Goal: Check status: Check status

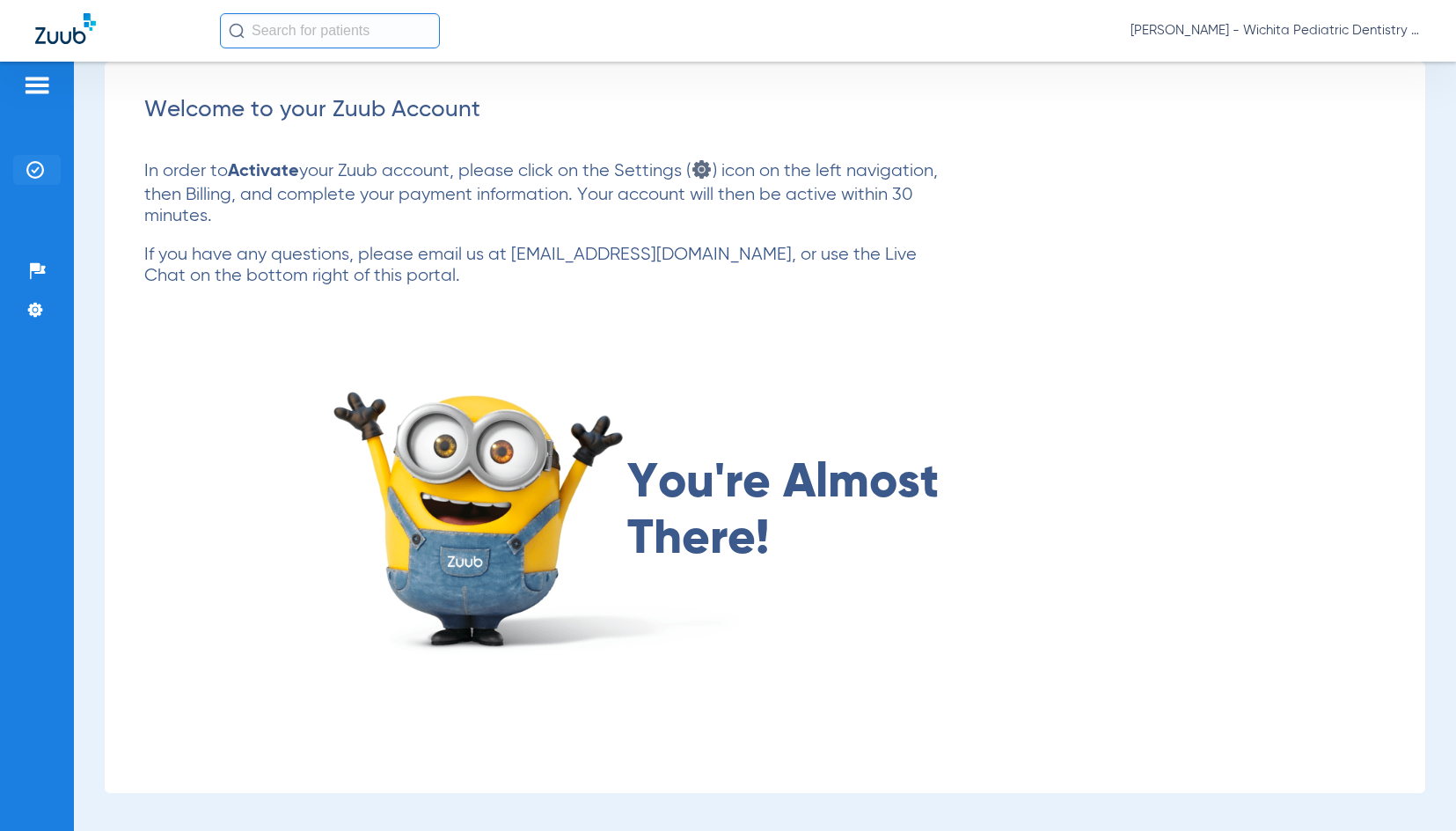
click at [41, 159] on li "Insurance Verification" at bounding box center [37, 170] width 48 height 30
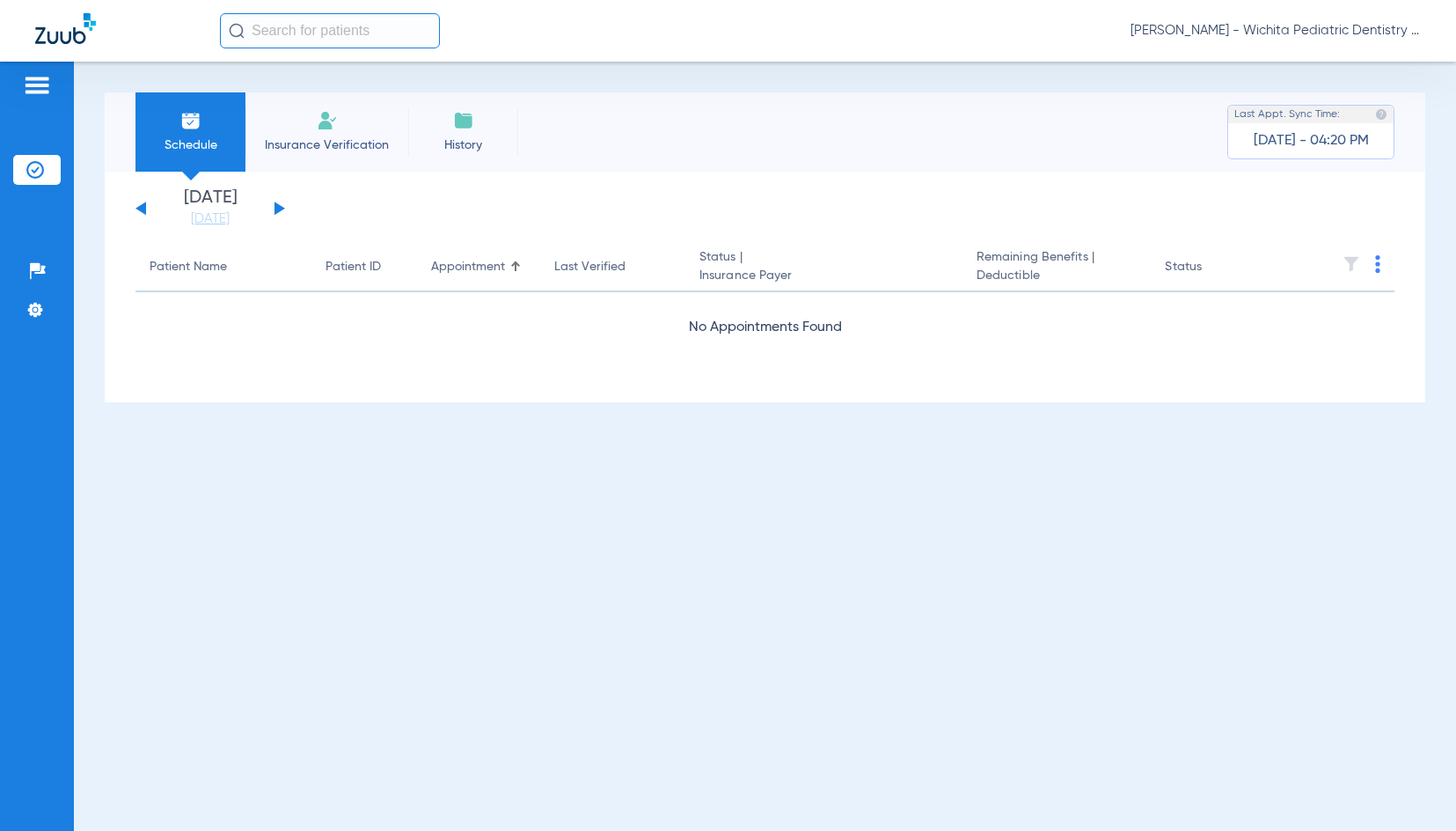
click at [281, 210] on button at bounding box center [280, 209] width 11 height 14
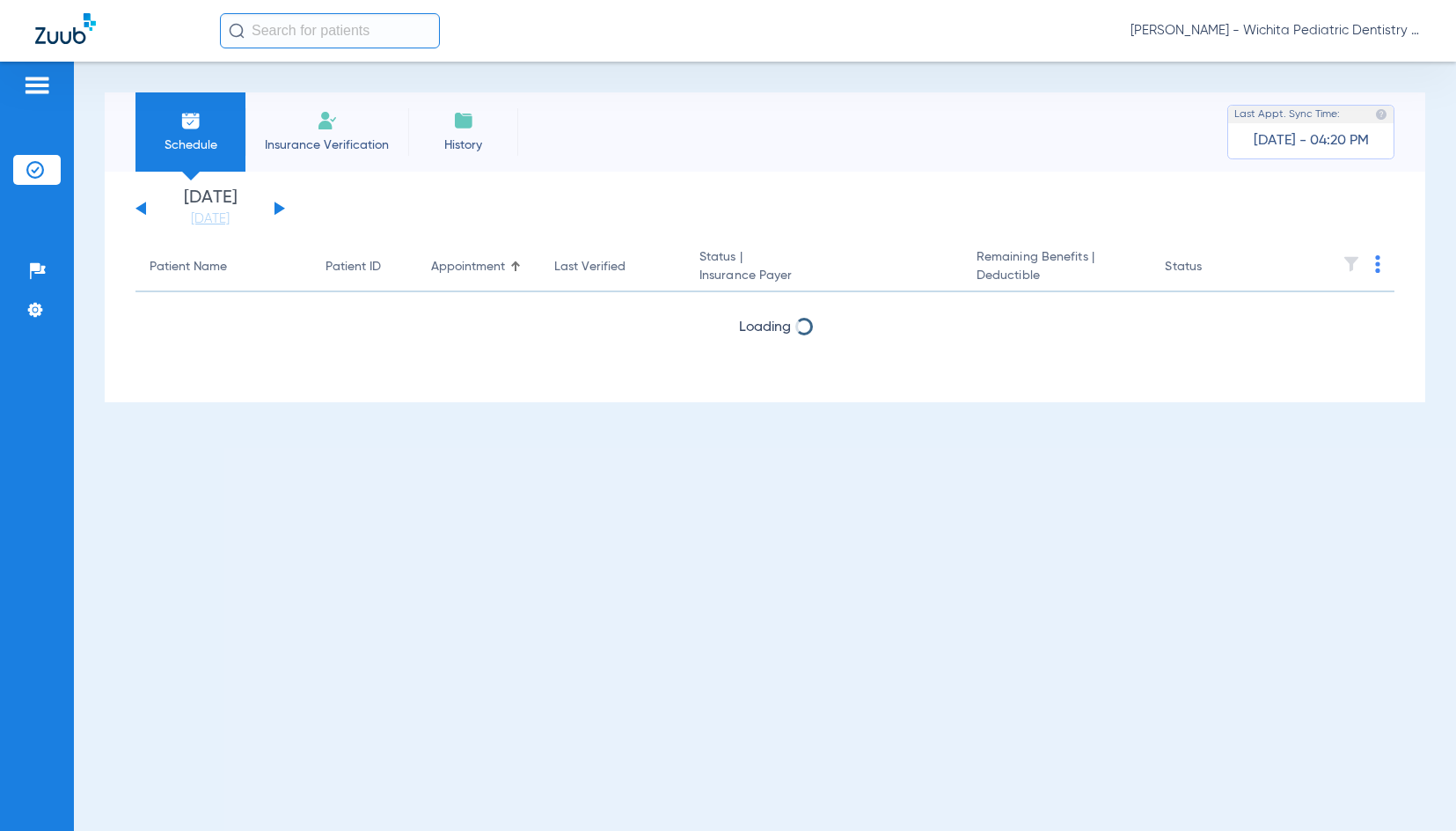
click at [281, 210] on button at bounding box center [280, 209] width 11 height 14
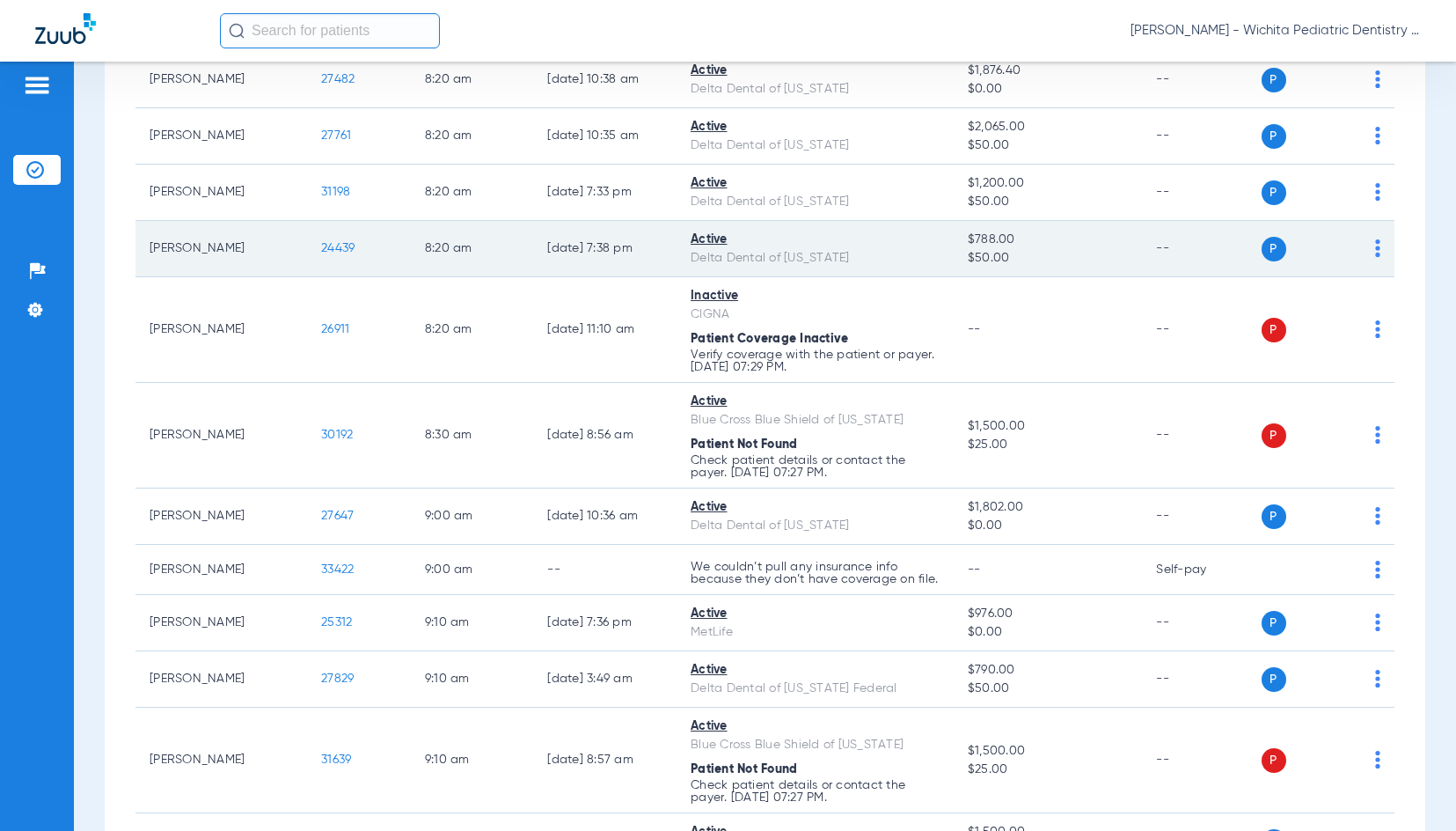
scroll to position [528, 0]
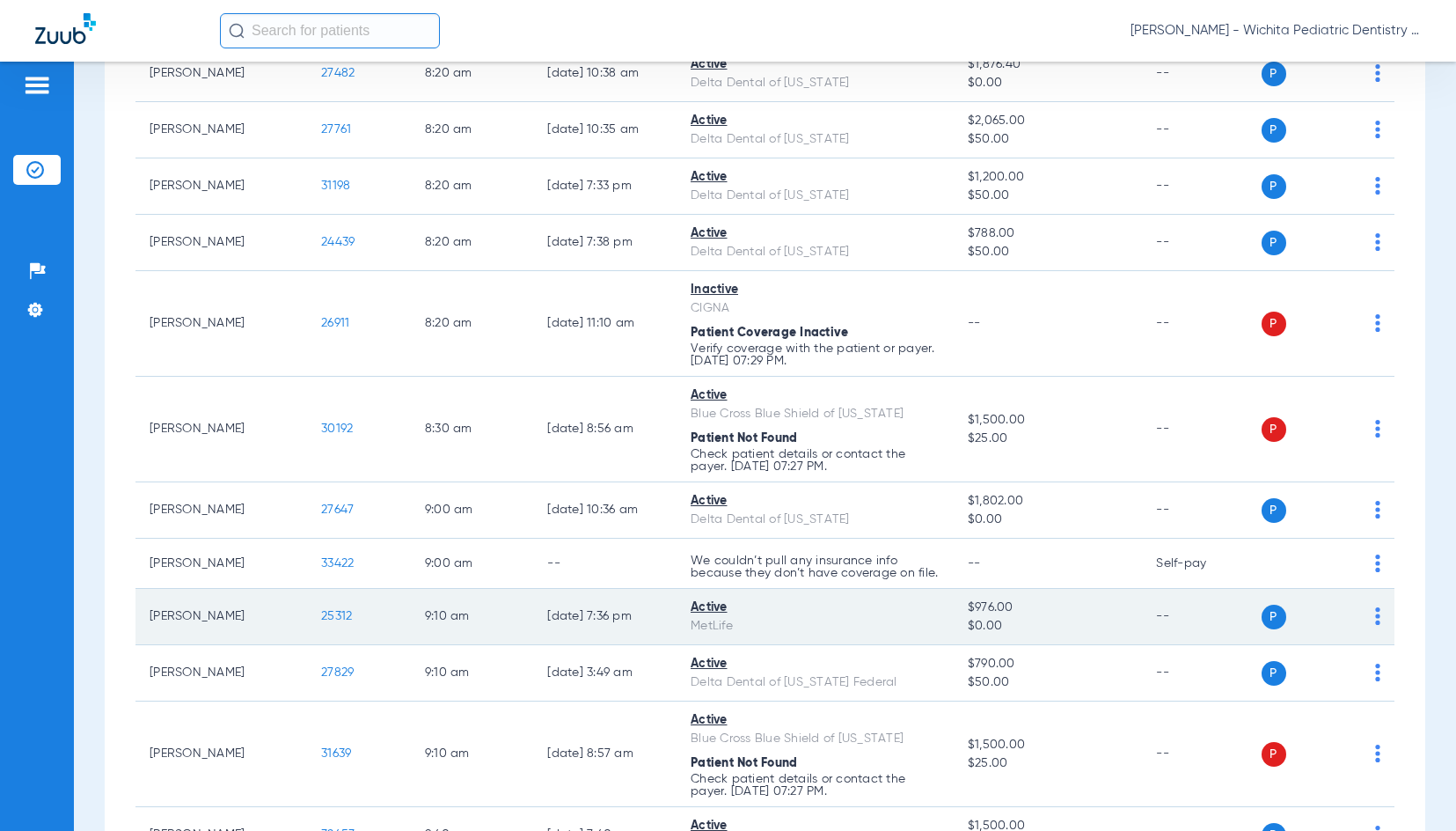
click at [328, 622] on span "25312" at bounding box center [336, 615] width 31 height 13
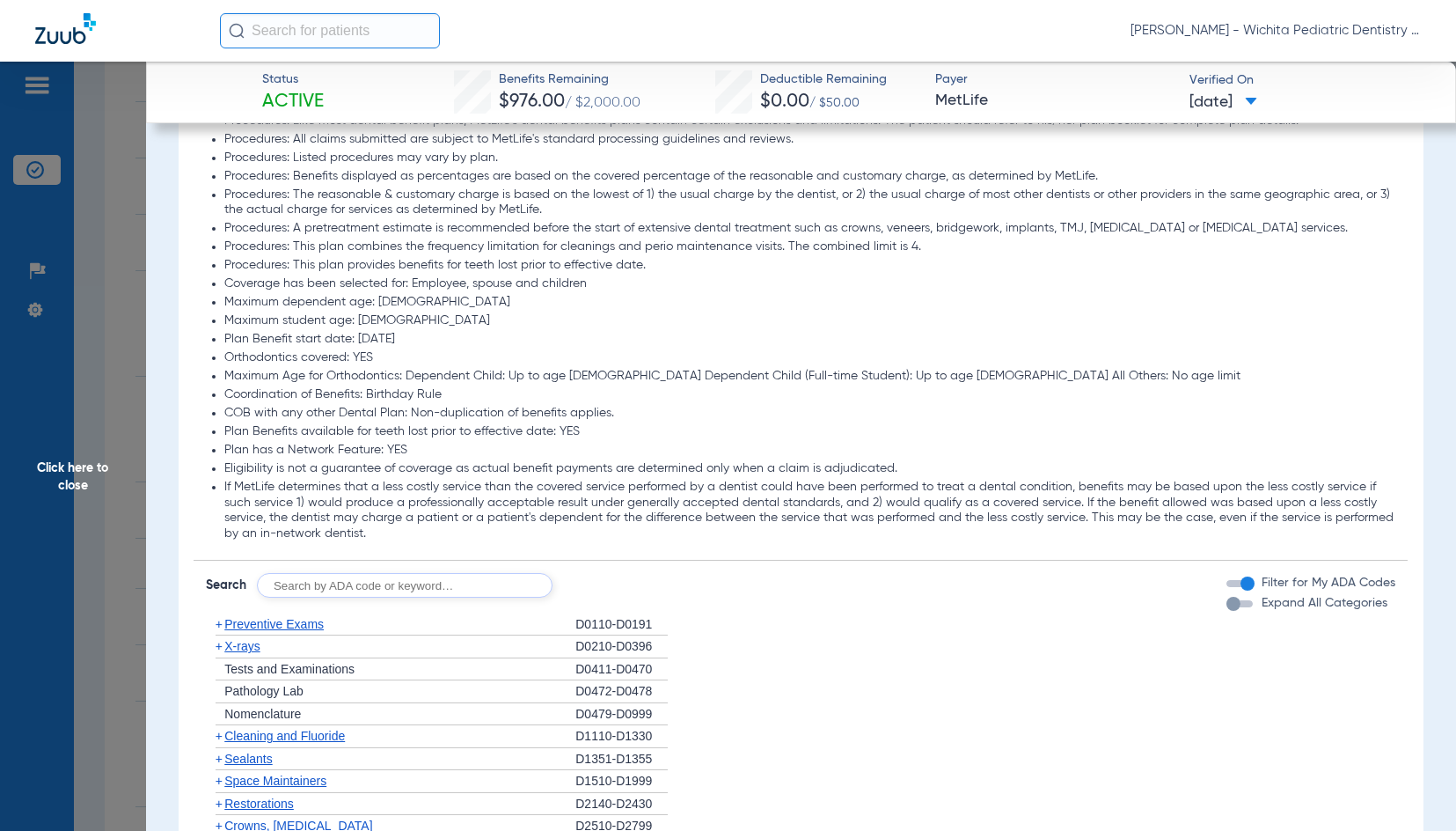
scroll to position [1584, 0]
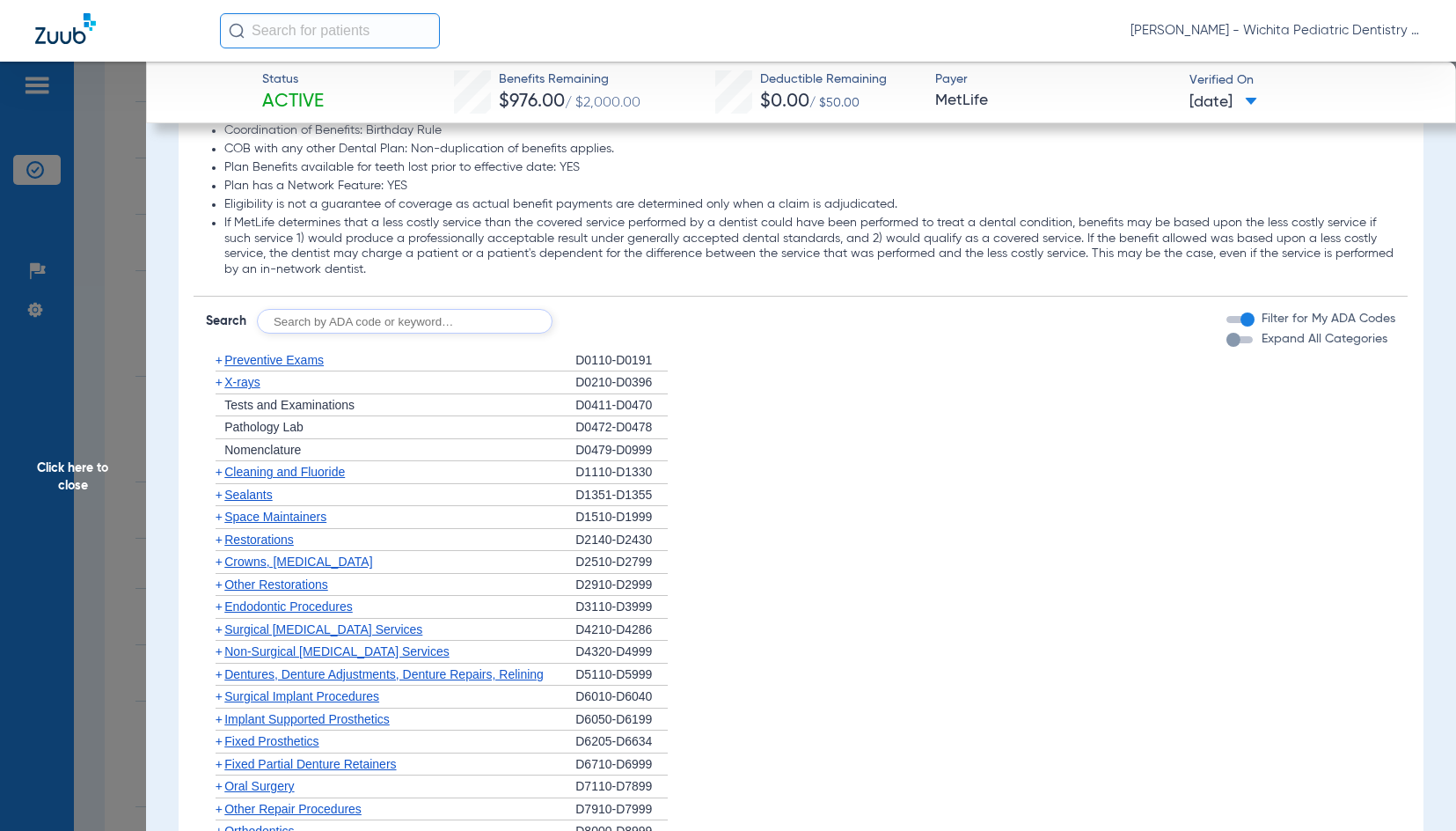
click at [238, 383] on span "X-rays" at bounding box center [242, 381] width 35 height 14
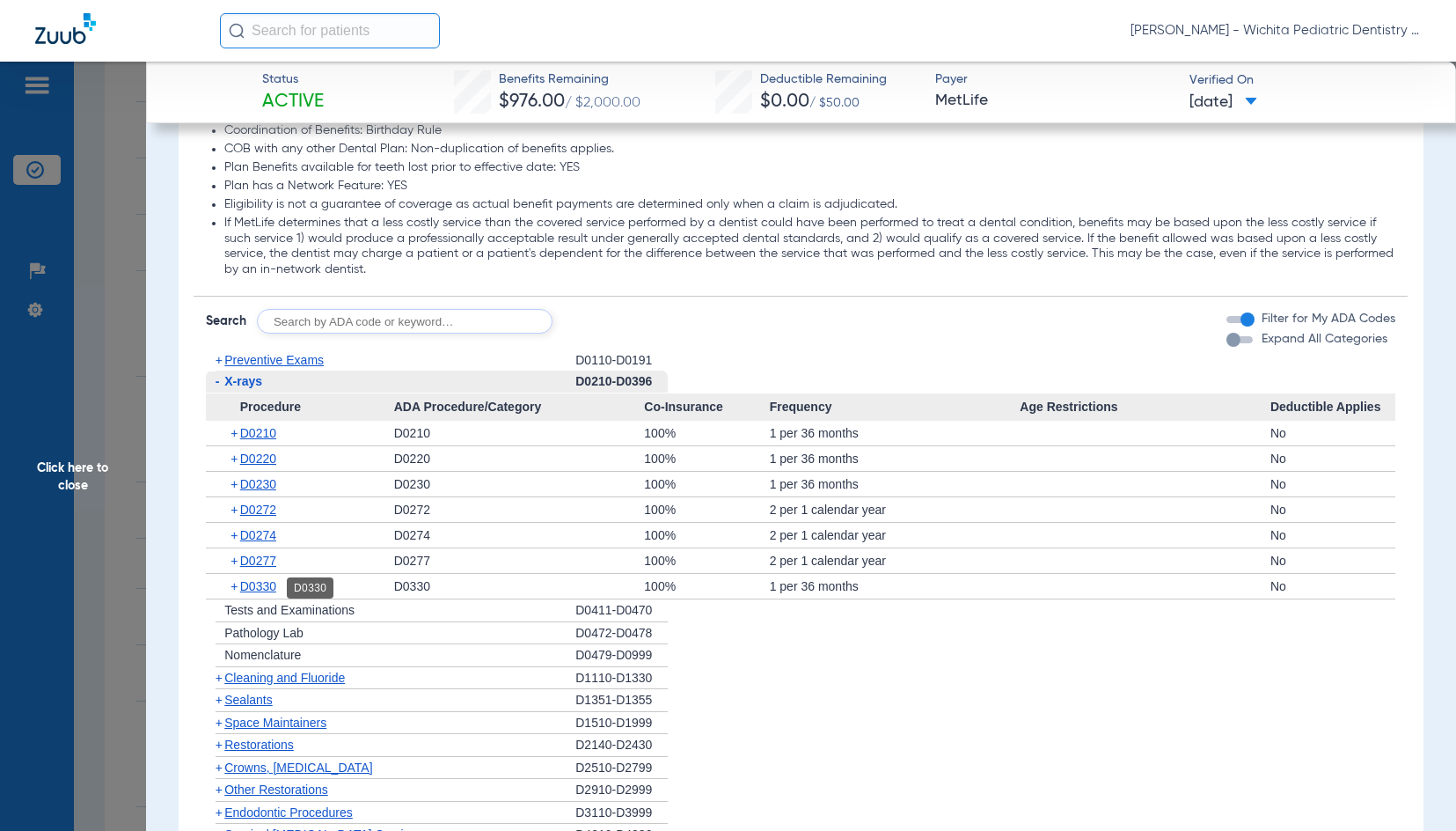
click at [266, 584] on span "D0330" at bounding box center [257, 586] width 36 height 14
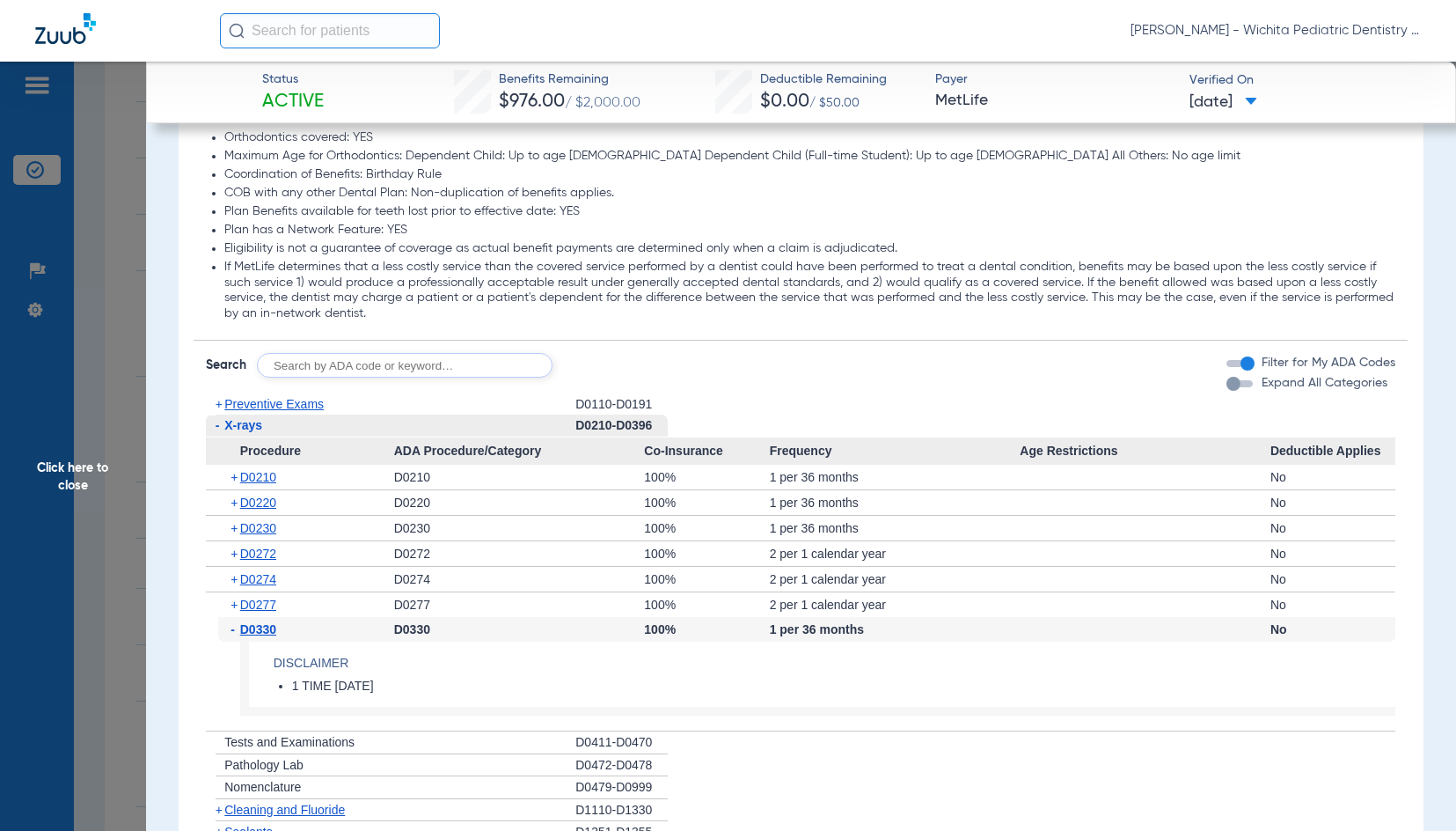
scroll to position [1408, 0]
